Goal: Transaction & Acquisition: Register for event/course

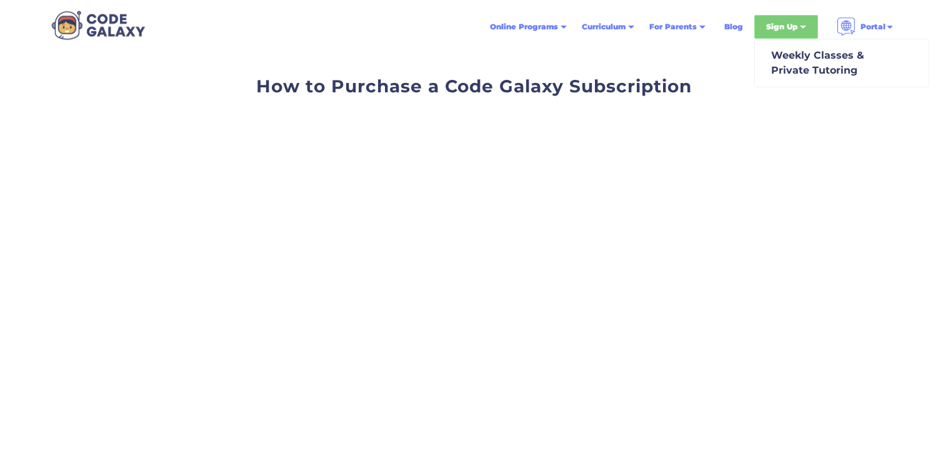
click at [767, 21] on div "Sign Up" at bounding box center [781, 27] width 31 height 12
click at [786, 24] on div "Sign Up" at bounding box center [781, 27] width 31 height 12
click at [795, 55] on div "Weekly Classes & Private Tutoring" at bounding box center [815, 63] width 98 height 30
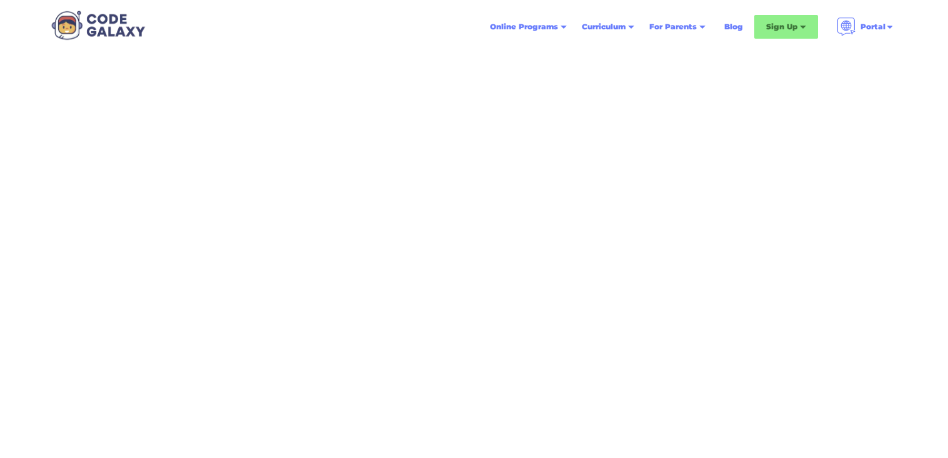
scroll to position [79, 0]
click at [538, 15] on div "Online Programs Weekly Classes 1x or 2x a week classes 1x1 Tutoring Private cla…" at bounding box center [653, 27] width 343 height 24
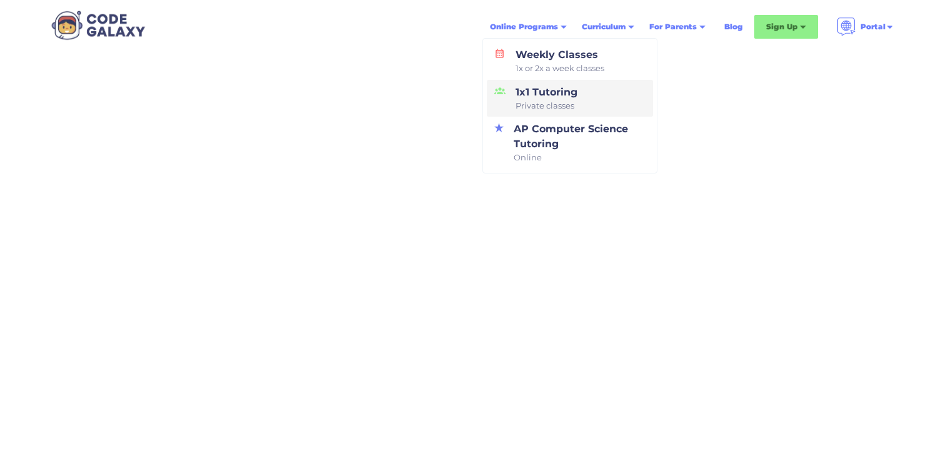
click at [539, 91] on div "1x1 Tutoring Private classes" at bounding box center [543, 98] width 67 height 27
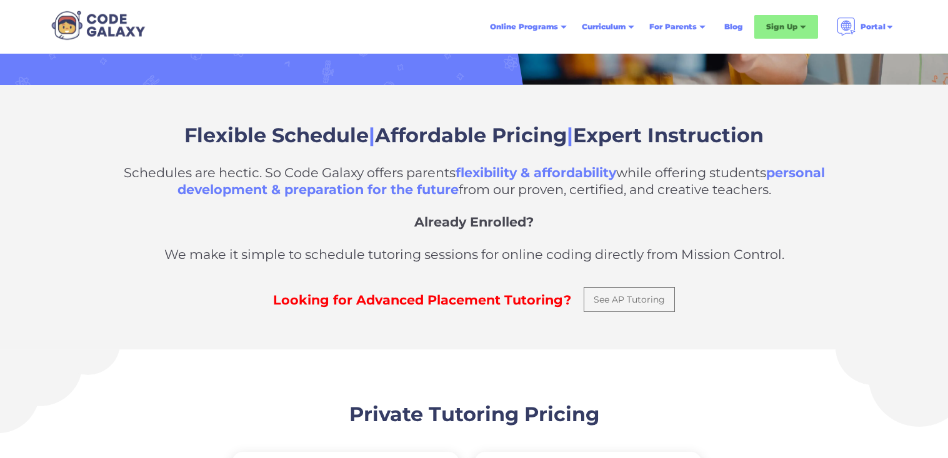
scroll to position [324, 0]
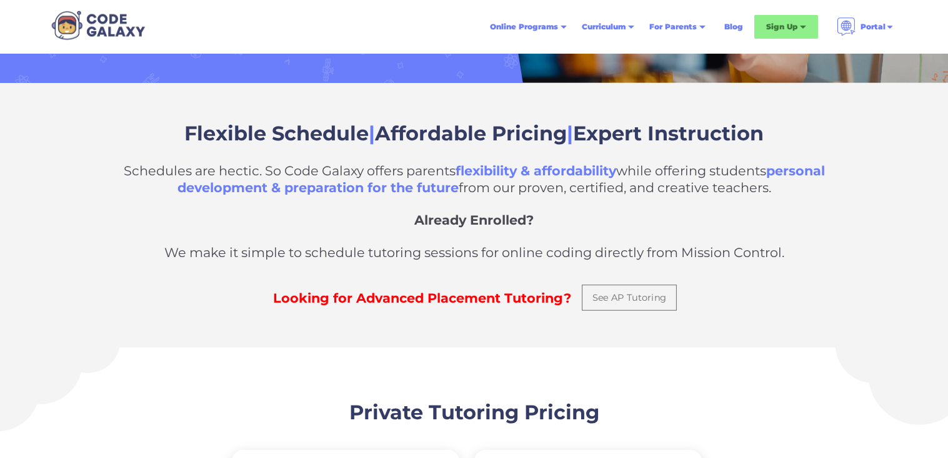
click at [588, 299] on link "See AP Tutoring" at bounding box center [629, 298] width 95 height 26
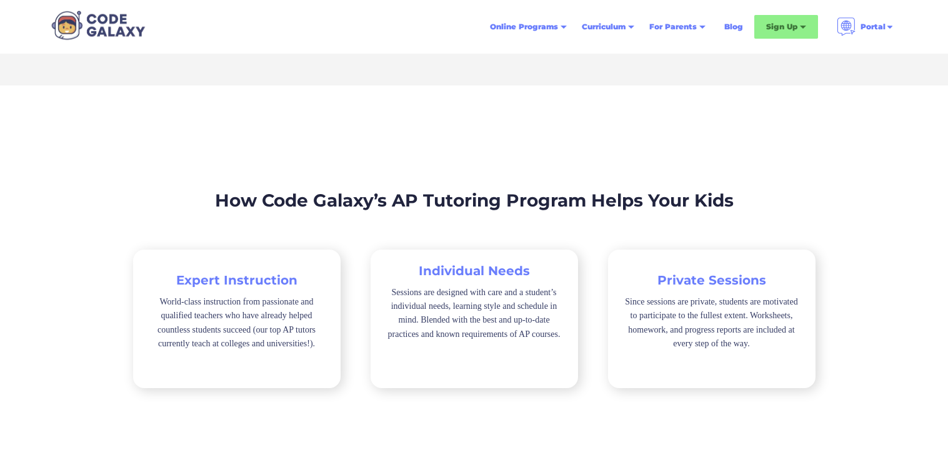
scroll to position [1062, 0]
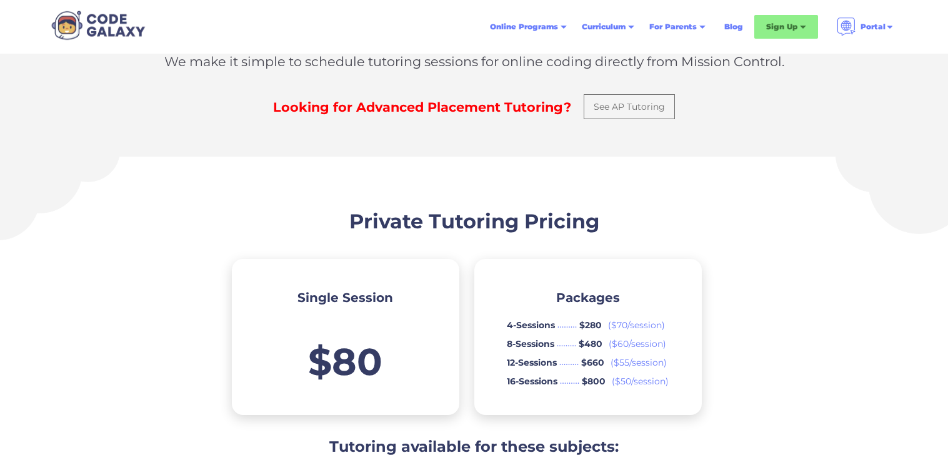
scroll to position [592, 0]
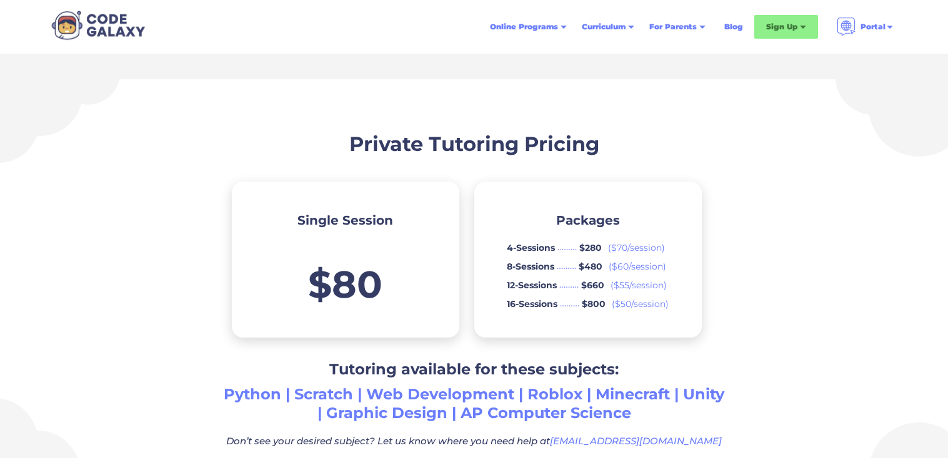
click at [571, 245] on div "........." at bounding box center [568, 248] width 22 height 12
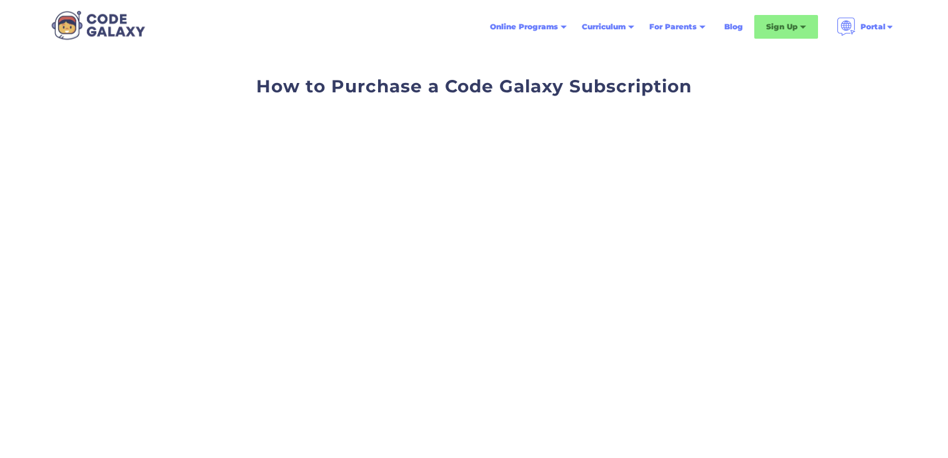
scroll to position [79, 0]
